Goal: Information Seeking & Learning: Learn about a topic

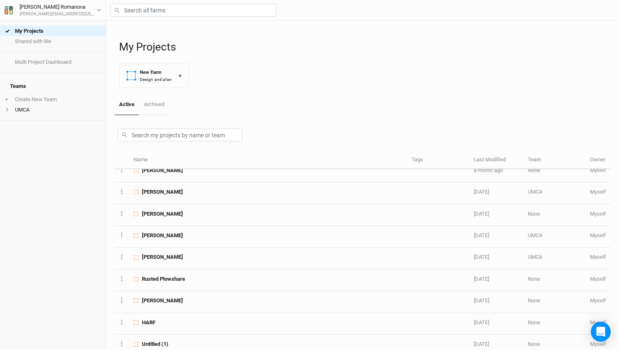
scroll to position [358, 0]
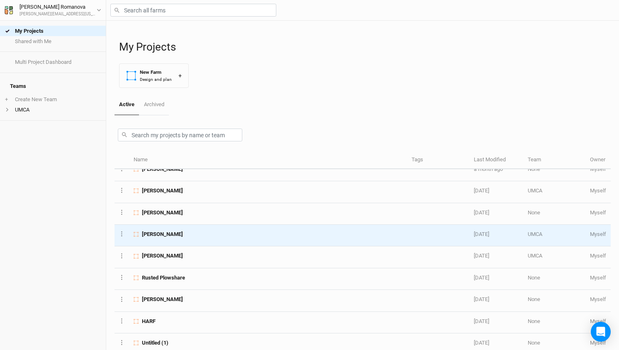
click at [169, 231] on span "[PERSON_NAME]" at bounding box center [162, 234] width 41 height 7
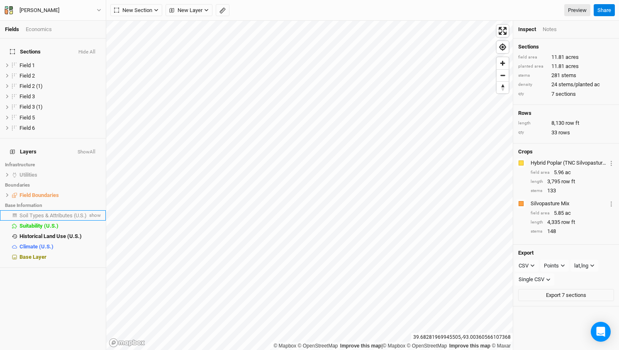
click at [46, 213] on span "Soil Types & Attributes (U.S.)" at bounding box center [53, 216] width 67 height 6
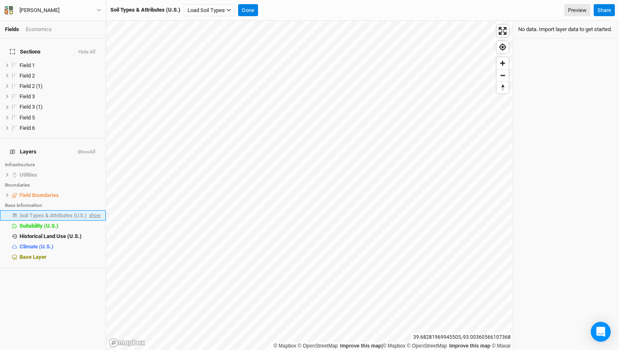
click at [97, 210] on span "show" at bounding box center [94, 215] width 13 height 10
click at [211, 12] on button "Load Soil Types" at bounding box center [209, 10] width 51 height 12
click at [211, 24] on button "Load for Current View" at bounding box center [218, 24] width 66 height 11
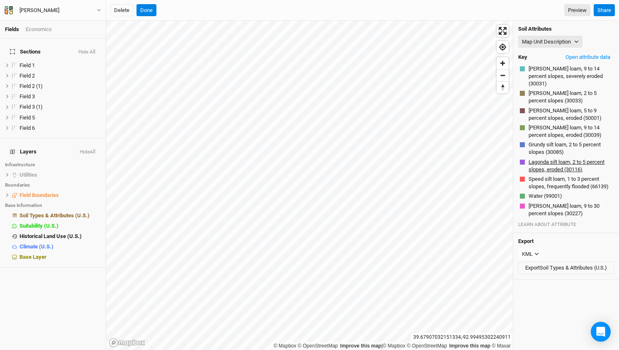
click at [562, 161] on button "Lagonda silt loam, 2 to 5 percent slopes, eroded (30116)" at bounding box center [570, 166] width 84 height 16
click at [576, 39] on icon "button" at bounding box center [576, 41] width 5 height 5
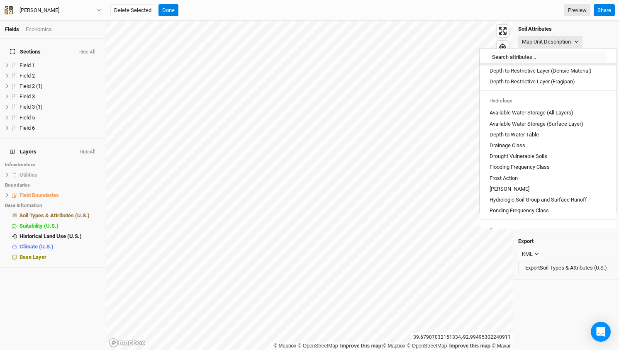
scroll to position [284, 0]
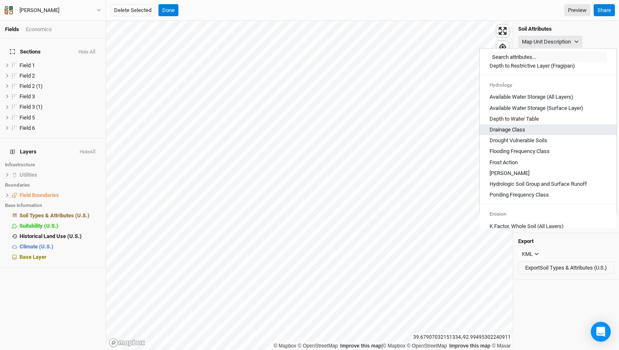
click at [515, 134] on Class "Drainage Class" at bounding box center [508, 129] width 36 height 7
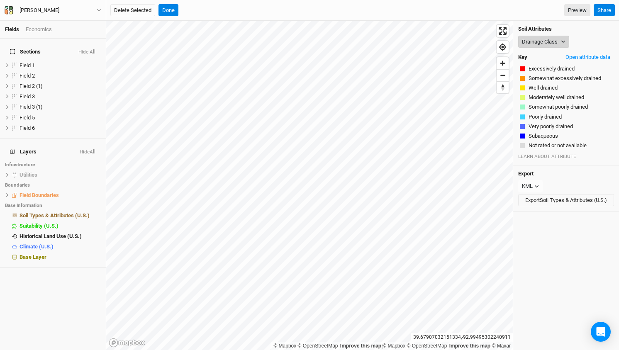
click at [562, 41] on icon "button" at bounding box center [564, 42] width 4 height 2
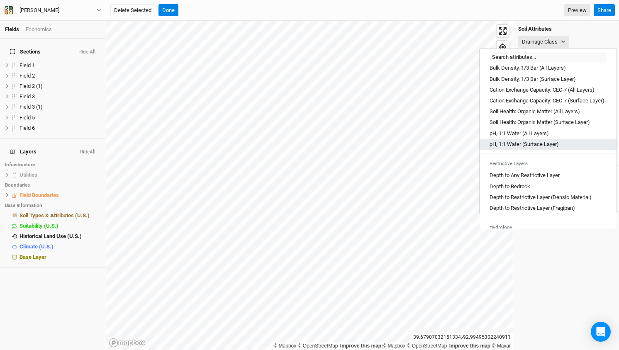
scroll to position [144, 0]
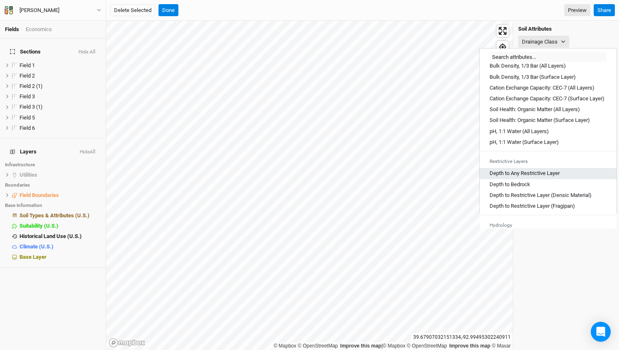
click at [536, 177] on Layer "Depth to Any Restrictive Layer" at bounding box center [525, 173] width 70 height 7
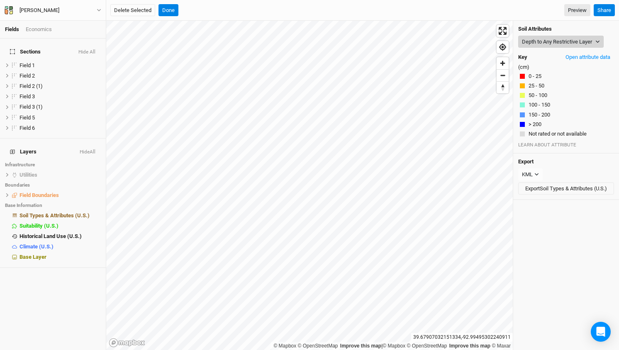
click at [598, 42] on icon "button" at bounding box center [598, 41] width 5 height 5
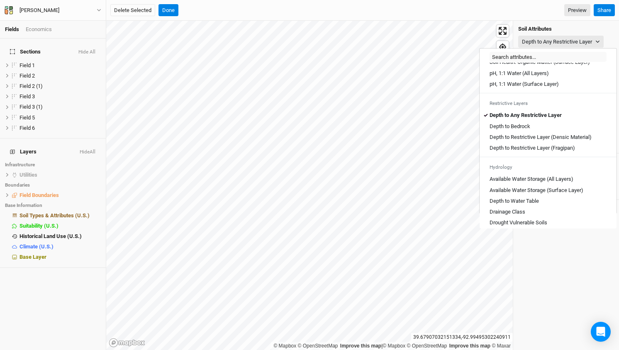
scroll to position [202, 0]
click at [531, 205] on Table "Depth to Water Table" at bounding box center [514, 201] width 49 height 7
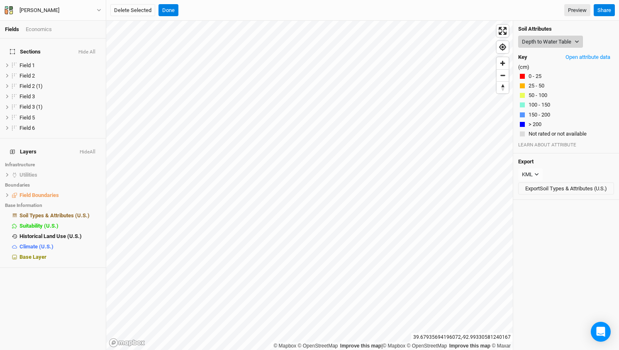
click at [572, 39] on button "Depth to Water Table" at bounding box center [550, 42] width 65 height 12
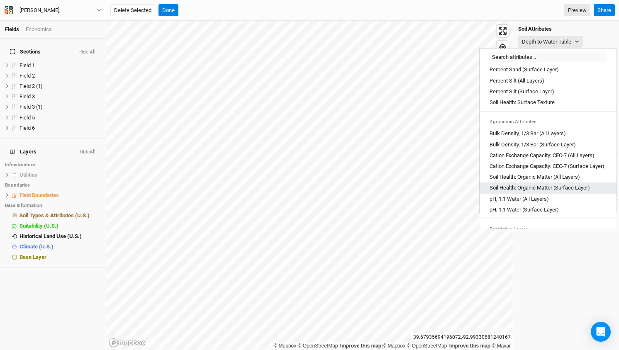
scroll to position [78, 0]
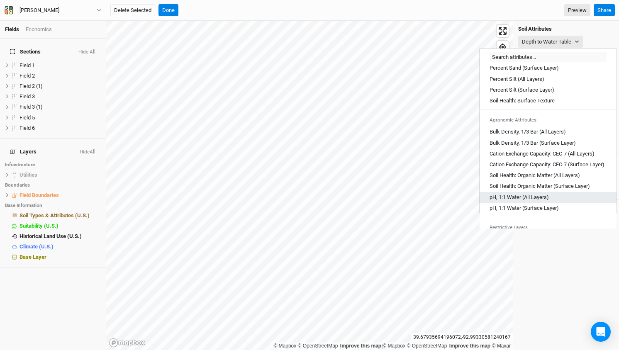
click at [518, 201] on Layers\) "pH, 1:1 Water (All Layers)" at bounding box center [519, 197] width 59 height 7
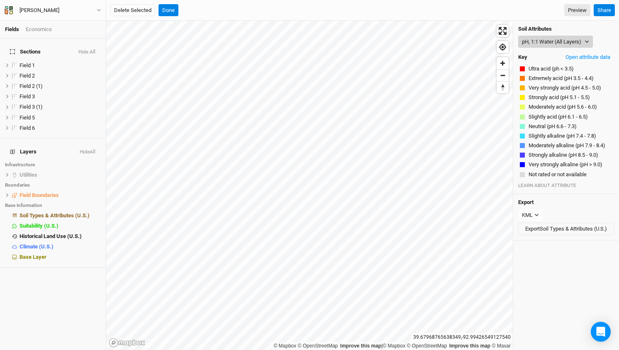
click at [582, 44] on button "pH, 1:1 Water (All Layers)" at bounding box center [555, 42] width 75 height 12
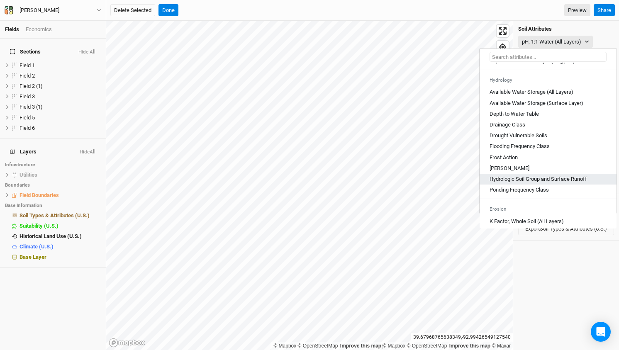
scroll to position [291, 0]
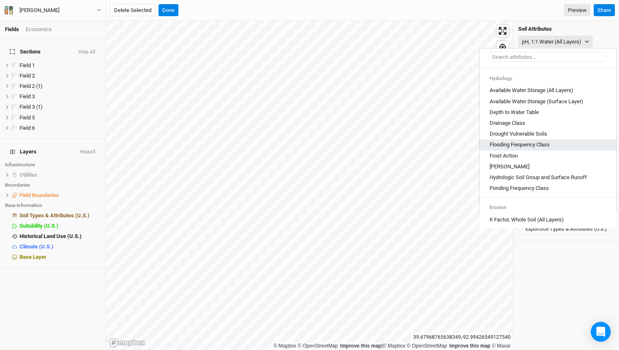
click at [535, 148] on Class "Flooding Frequency Class" at bounding box center [520, 144] width 60 height 7
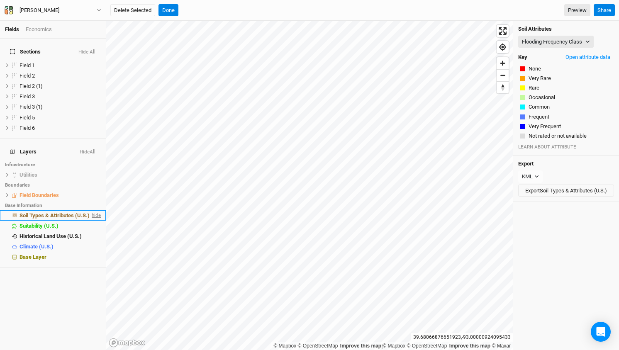
click at [95, 210] on span "hide" at bounding box center [95, 215] width 11 height 10
click at [170, 12] on button "Done" at bounding box center [169, 10] width 20 height 12
click at [277, 7] on button "Done" at bounding box center [281, 10] width 20 height 12
